Goal: Task Accomplishment & Management: Use online tool/utility

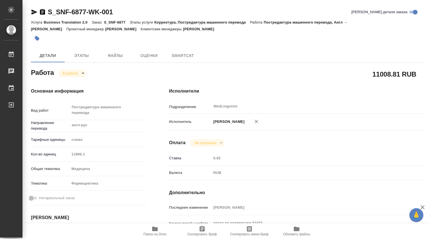
type textarea "x"
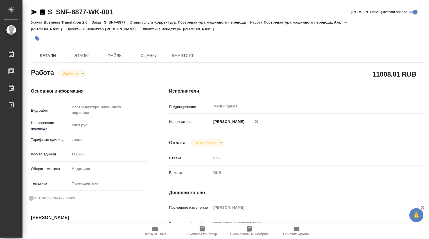
type textarea "x"
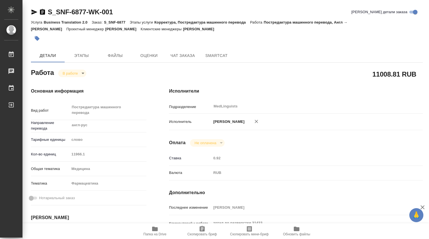
click at [155, 229] on icon "button" at bounding box center [155, 229] width 6 height 4
type textarea "x"
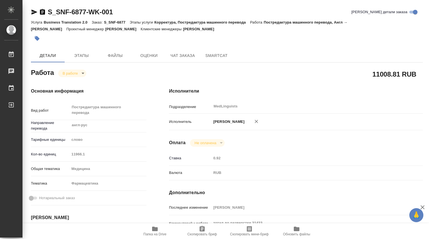
type textarea "x"
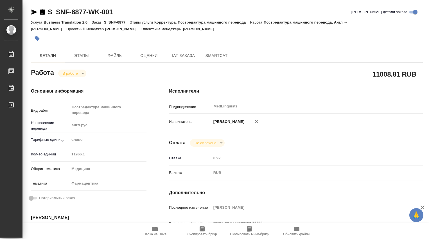
type textarea "x"
